Goal: Task Accomplishment & Management: Use online tool/utility

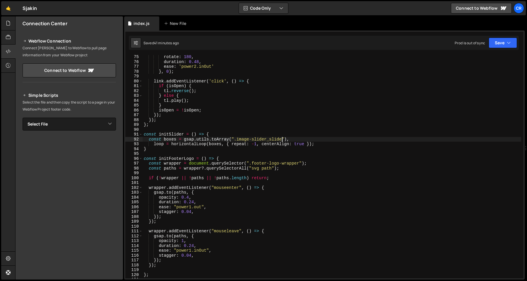
scroll to position [358, 0]
click at [230, 132] on div "rotate : 180 , duration : 0.48 , ease : 'power2.inOut' } , 0 ) ; link . addEven…" at bounding box center [332, 170] width 379 height 233
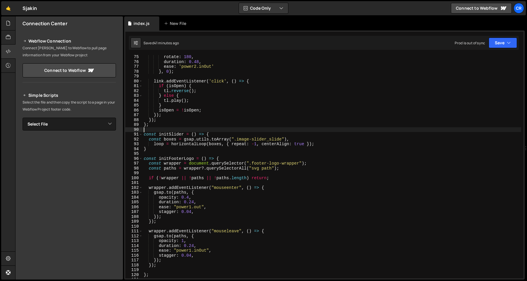
click at [229, 134] on div "rotate : 180 , duration : 0.48 , ease : 'power2.inOut' } , 0 ) ; link . addEven…" at bounding box center [332, 170] width 379 height 233
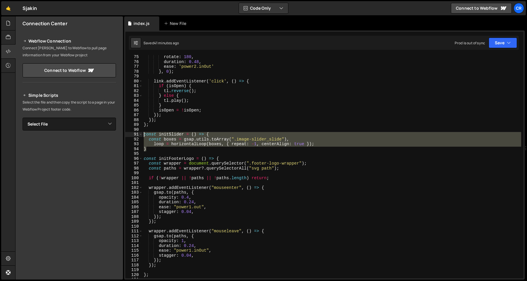
drag, startPoint x: 190, startPoint y: 147, endPoint x: 137, endPoint y: 135, distance: 54.1
click at [137, 135] on div "const initSlider = () => { 75 76 77 78 79 80 81 82 83 84 85 86 87 88 89 90 91 9…" at bounding box center [324, 166] width 398 height 223
type textarea "const initSlider = () => { const boxes = gsap.utils.toArray(".image-slider_slid…"
click at [190, 127] on div "rotate : 180 , duration : 0.48 , ease : 'power2.inOut' } , 0 ) ; link . addEven…" at bounding box center [332, 170] width 379 height 233
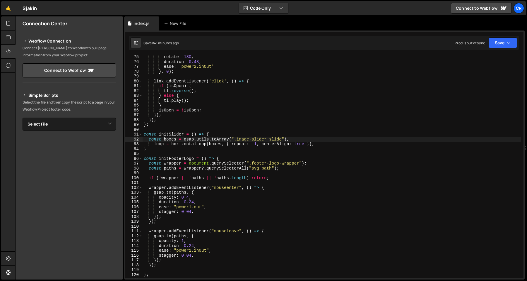
click at [150, 139] on div "rotate : 180 , duration : 0.48 , ease : 'power2.inOut' } , 0 ) ; link . addEven…" at bounding box center [332, 170] width 379 height 233
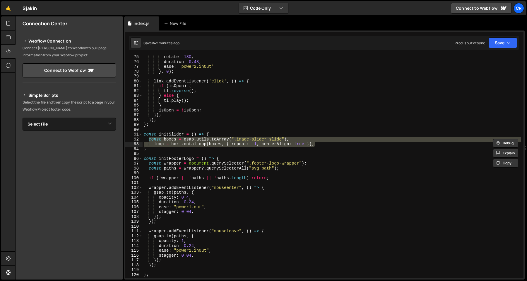
paste textarea "}"
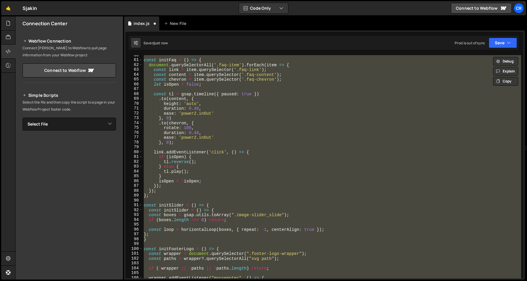
scroll to position [288, 0]
click at [214, 171] on div "const initFaq = ( ) => { document . querySelectorAll ( '.faq-item' ) . forEach …" at bounding box center [332, 166] width 379 height 223
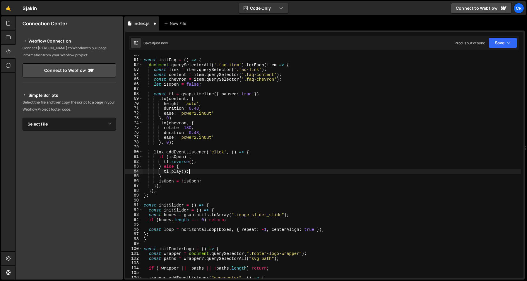
click at [165, 239] on div "const initFaq = ( ) => { document . querySelectorAll ( '.faq-item' ) . forEach …" at bounding box center [332, 169] width 379 height 233
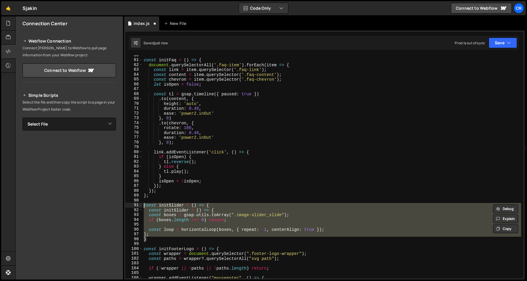
paste textarea "};"
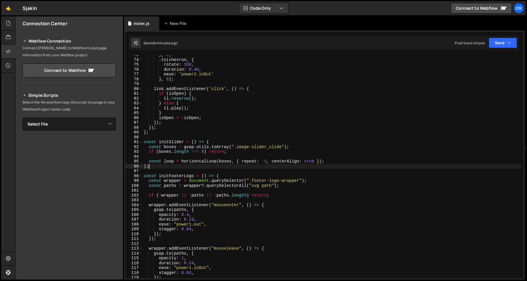
scroll to position [365, 0]
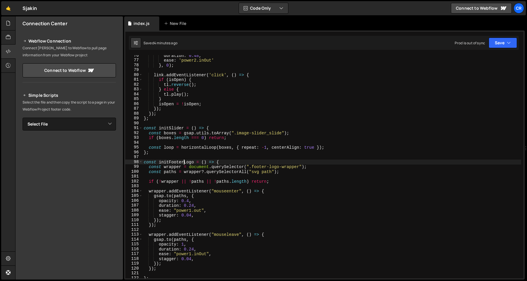
click at [183, 163] on div "duration : 0.48 , ease : 'power2.inOut' } , 0 ) ; link . addEventListener ( 'cl…" at bounding box center [332, 169] width 379 height 233
click at [272, 166] on div "duration : 0.48 , ease : 'power2.inOut' } , 0 ) ; link . addEventListener ( 'cl…" at bounding box center [332, 169] width 379 height 233
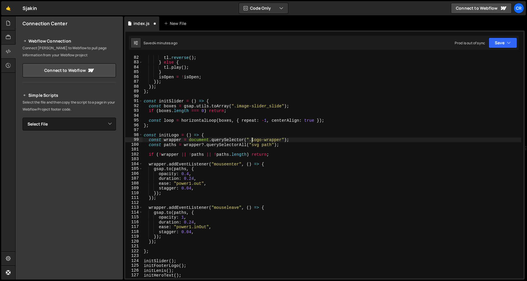
scroll to position [391, 0]
click at [173, 137] on div "tl . reverse ( ) ; } else { tl . play ( ) ; } isOpen = ! isOpen ; }) ; }) ; } ;…" at bounding box center [332, 171] width 379 height 233
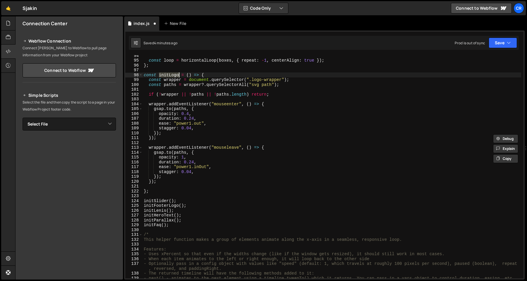
scroll to position [451, 0]
click at [168, 207] on div "const loop = horizontalLoop ( boxes , { repeat : - 1 , centerAlign : true }) ; …" at bounding box center [332, 172] width 379 height 238
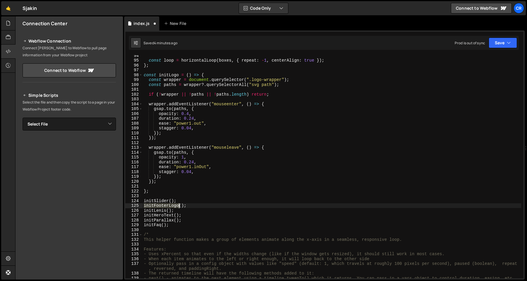
click at [168, 207] on div "const loop = horizontalLoop ( boxes , { repeat : - 1 , centerAlign : true }) ; …" at bounding box center [332, 172] width 379 height 238
paste textarea
type textarea "initLogo();"
